Goal: Transaction & Acquisition: Purchase product/service

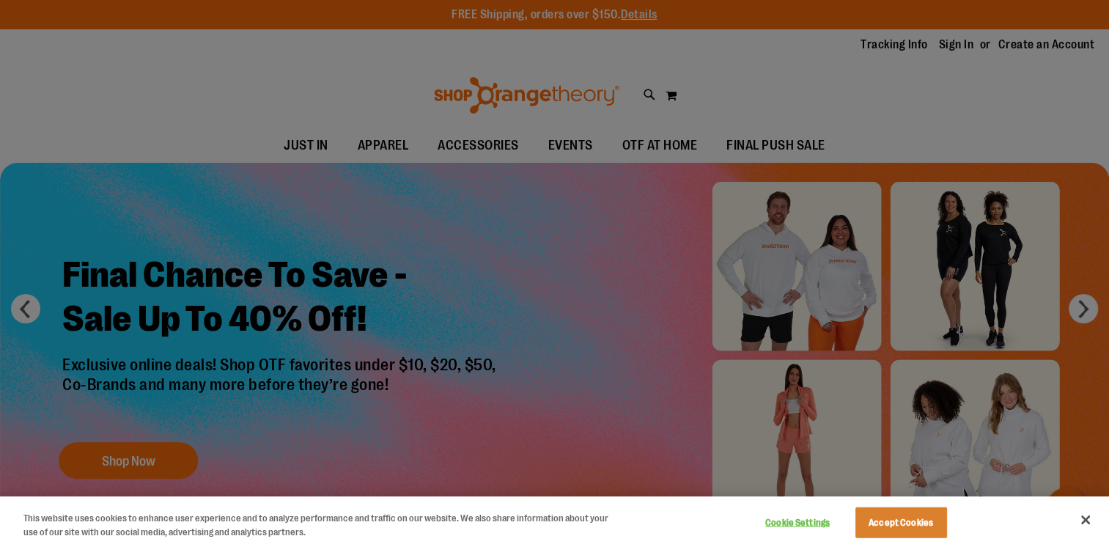
click at [955, 51] on div at bounding box center [554, 273] width 1109 height 547
click at [900, 525] on button "Accept Cookies" at bounding box center [901, 522] width 92 height 31
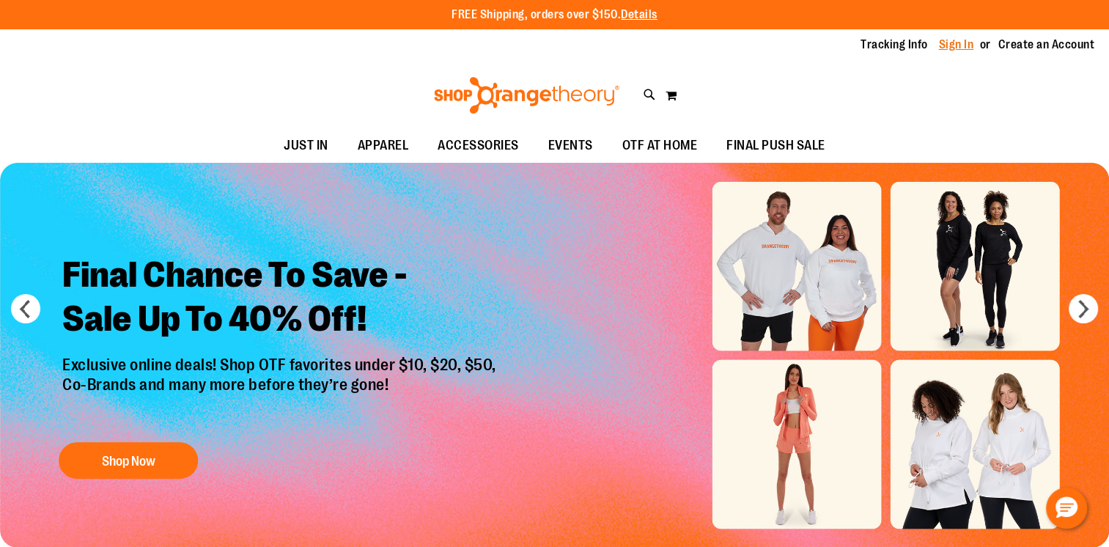
click at [950, 40] on link "Sign In" at bounding box center [956, 45] width 35 height 16
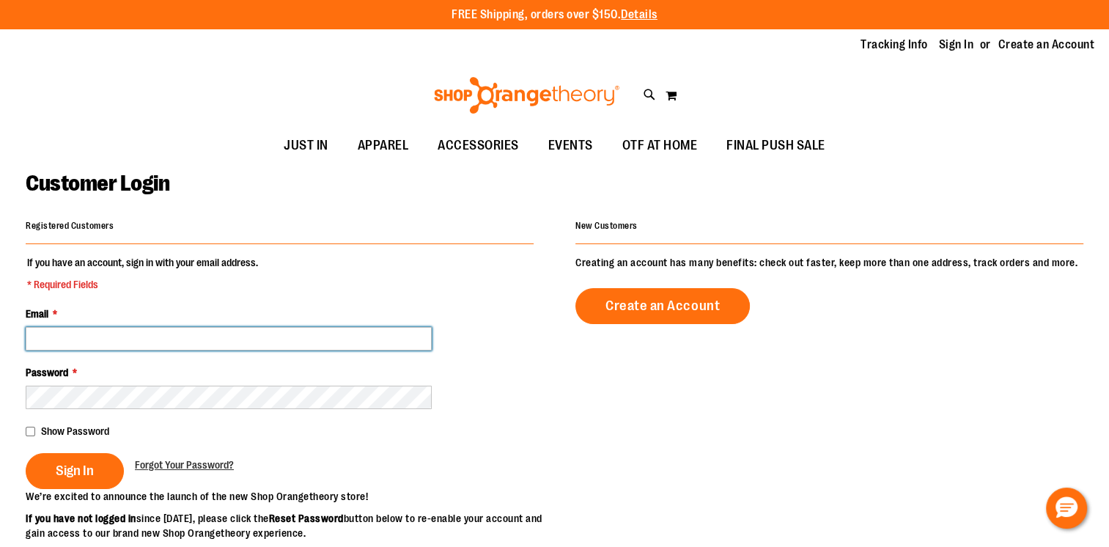
click at [98, 337] on input "Email *" at bounding box center [229, 338] width 406 height 23
type input "**********"
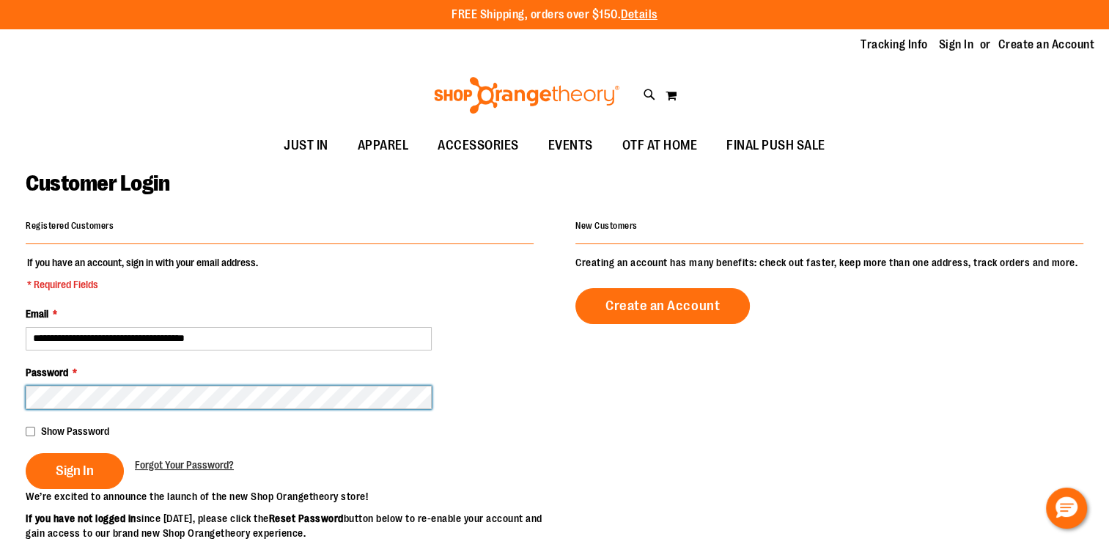
click at [26, 453] on button "Sign In" at bounding box center [75, 471] width 98 height 36
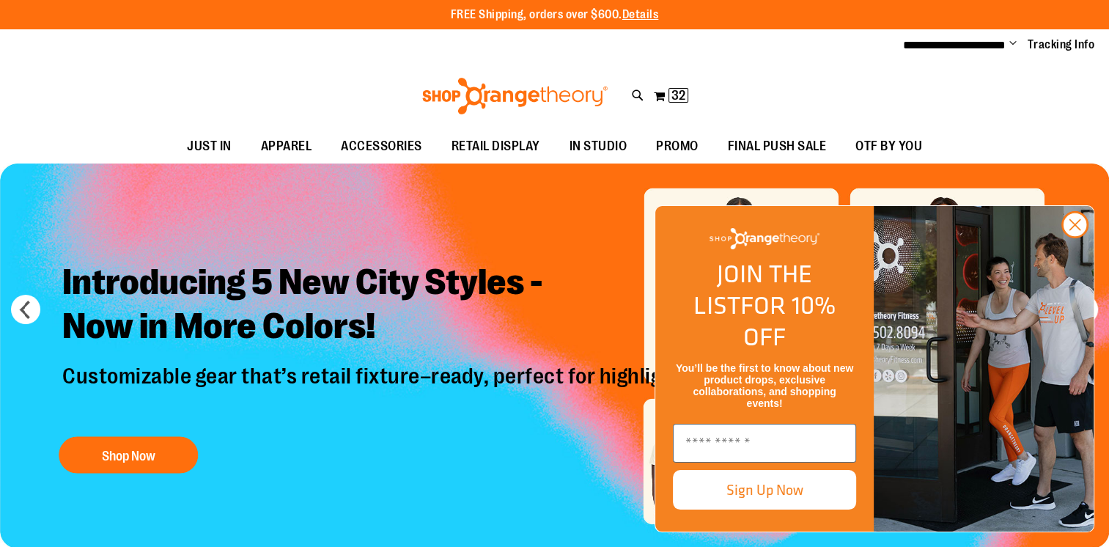
type input "**********"
click at [1065, 237] on circle "Close dialog" at bounding box center [1074, 224] width 24 height 24
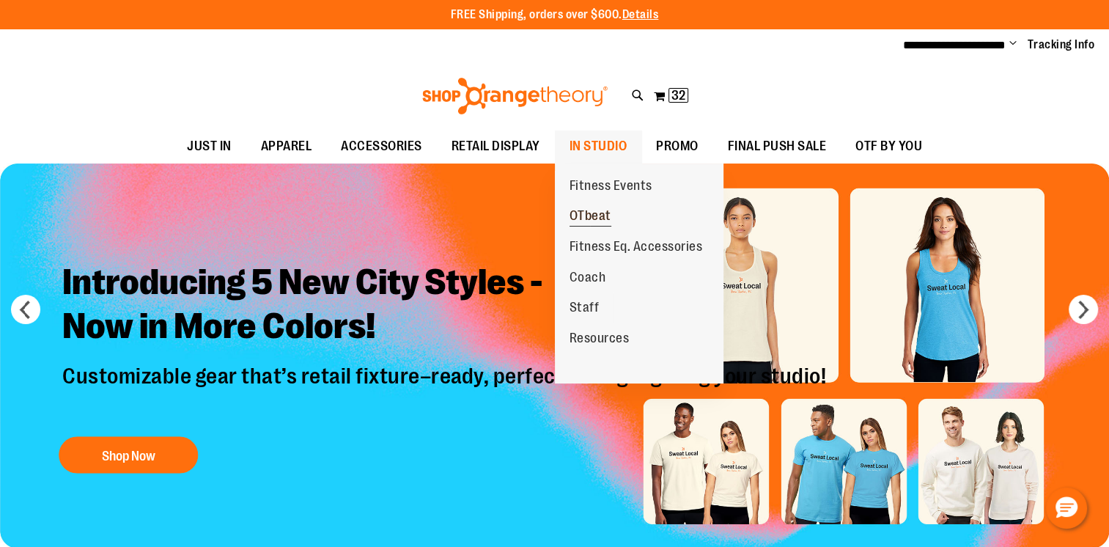
click at [592, 209] on span "OTbeat" at bounding box center [590, 217] width 42 height 18
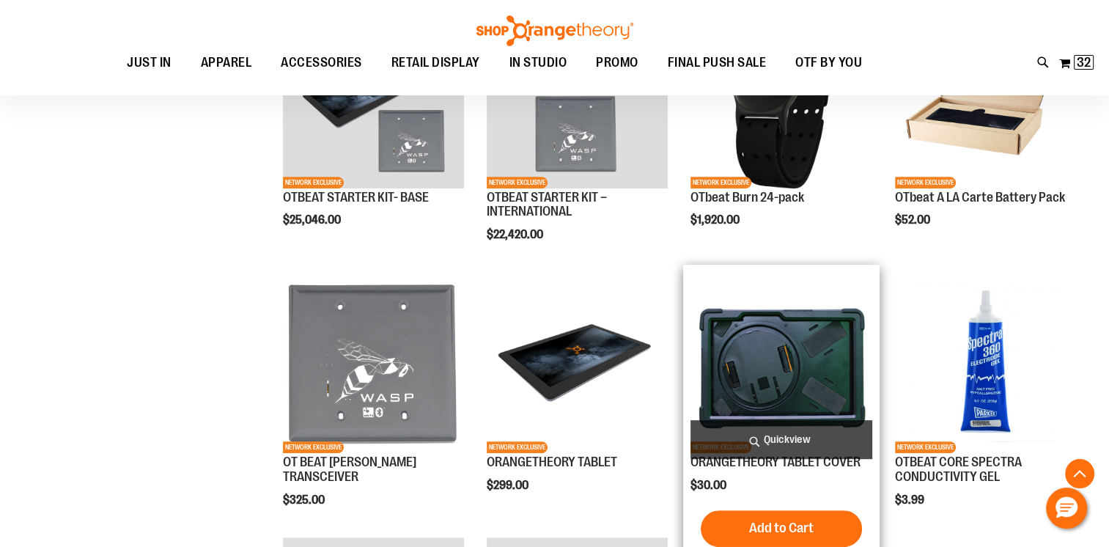
scroll to position [591, 0]
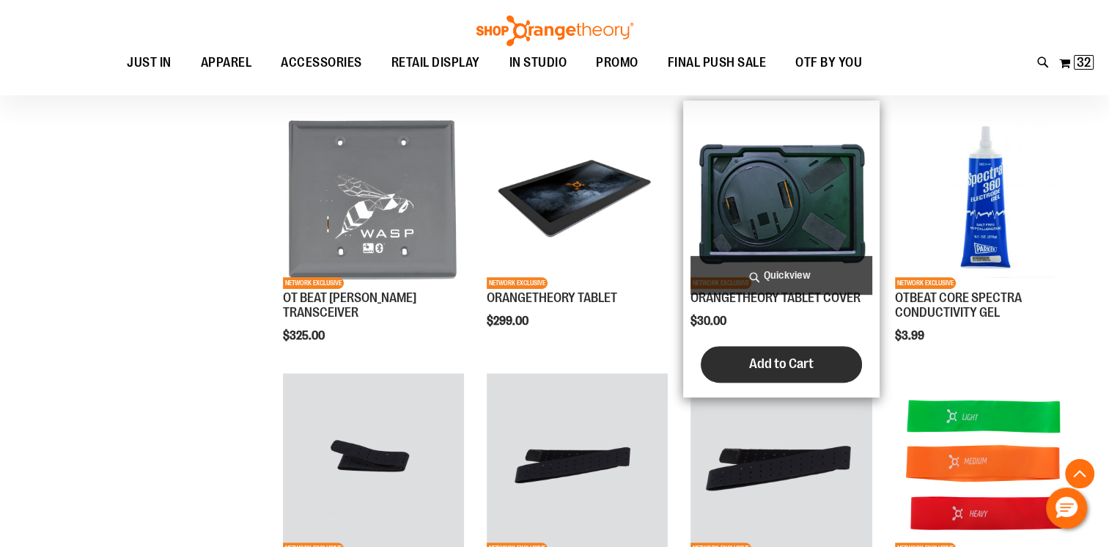
scroll to position [706, 0]
